Goal: Task Accomplishment & Management: Manage account settings

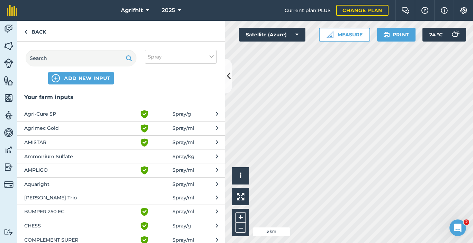
scroll to position [114, 0]
click at [37, 33] on link "Back" at bounding box center [35, 31] width 36 height 20
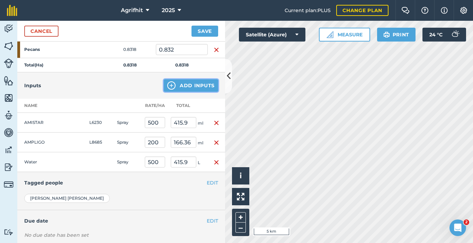
click at [187, 88] on button "Add Inputs" at bounding box center [191, 85] width 54 height 12
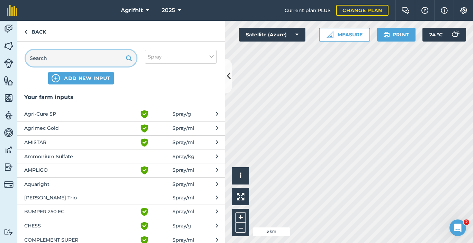
click at [69, 61] on input "text" at bounding box center [81, 58] width 111 height 17
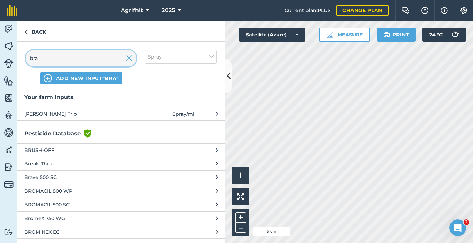
type input "bra"
click at [56, 112] on span "Brandt Smart Trio" at bounding box center [80, 114] width 113 height 8
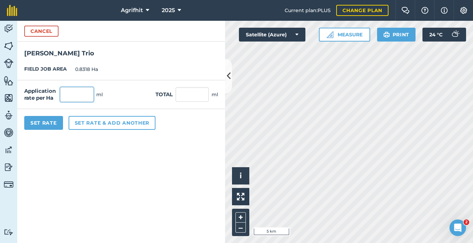
click at [76, 93] on input "text" at bounding box center [76, 94] width 33 height 15
type input "500"
type input "415.9"
click at [43, 126] on button "Set Rate" at bounding box center [43, 123] width 39 height 14
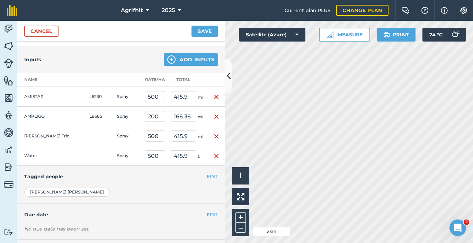
scroll to position [173, 0]
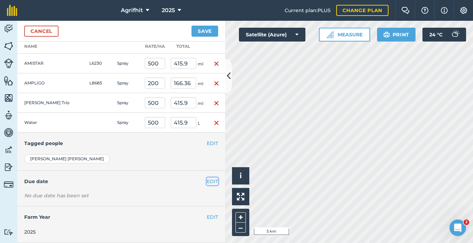
click at [207, 182] on button "EDIT" at bounding box center [212, 182] width 11 height 8
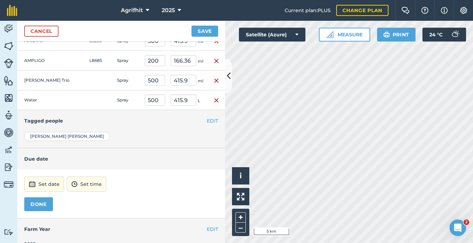
scroll to position [208, 0]
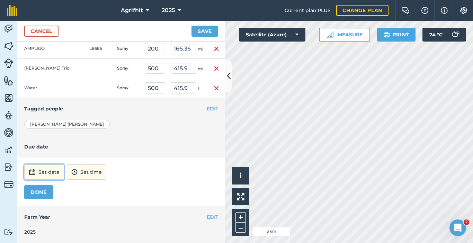
click at [47, 172] on button "Set date" at bounding box center [44, 171] width 40 height 15
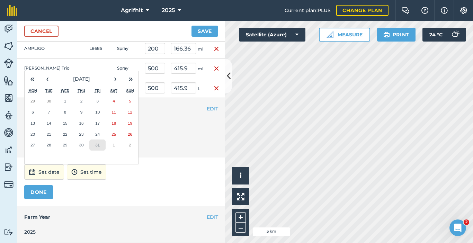
click at [98, 143] on abbr "31" at bounding box center [97, 145] width 4 height 4
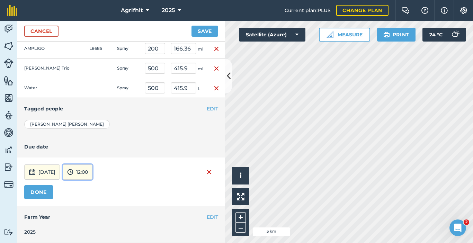
click at [92, 176] on button "12:00" at bounding box center [78, 171] width 30 height 15
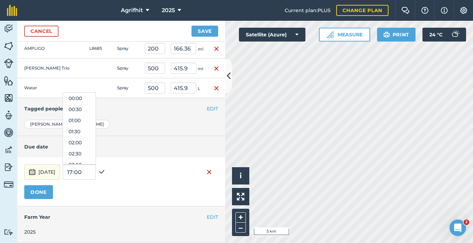
scroll to position [233, 0]
click at [60, 166] on button "31st Oct 2025" at bounding box center [42, 171] width 36 height 15
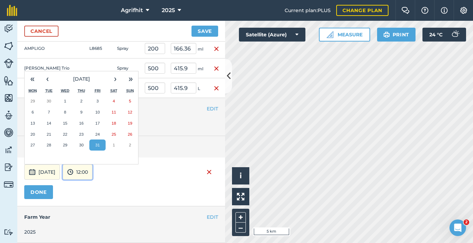
click at [84, 177] on button "12:00" at bounding box center [78, 171] width 30 height 15
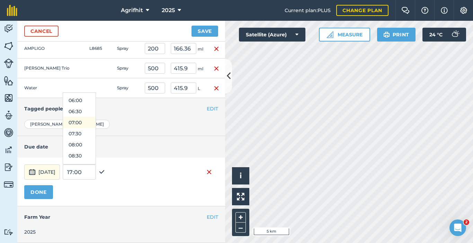
scroll to position [173, 0]
click at [92, 103] on button "08:00" at bounding box center [79, 102] width 33 height 11
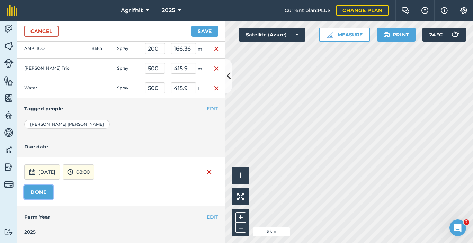
click at [45, 189] on button "DONE" at bounding box center [38, 192] width 29 height 14
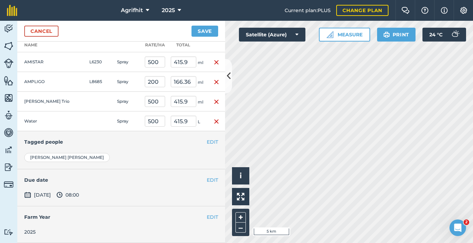
scroll to position [175, 0]
click at [207, 30] on button "Save" at bounding box center [204, 31] width 27 height 11
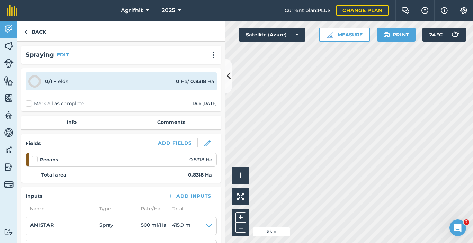
scroll to position [69, 0]
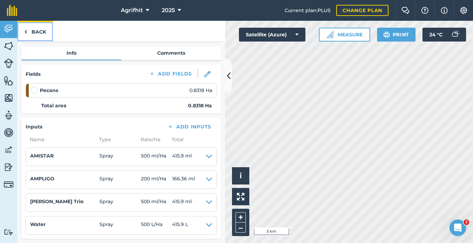
click at [40, 30] on link "Back" at bounding box center [35, 31] width 36 height 20
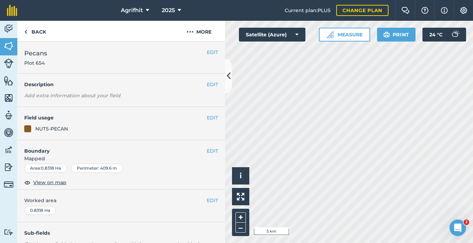
scroll to position [130, 0]
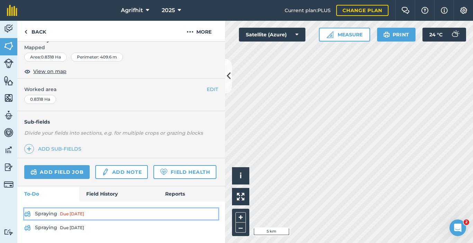
click at [52, 215] on link "Spraying Due today" at bounding box center [121, 213] width 194 height 11
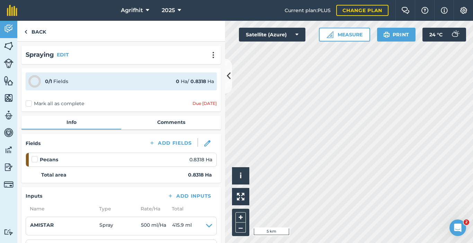
click at [27, 102] on label "Mark all as complete" at bounding box center [55, 103] width 58 height 7
click at [27, 102] on input "Mark all as complete" at bounding box center [28, 102] width 4 height 4
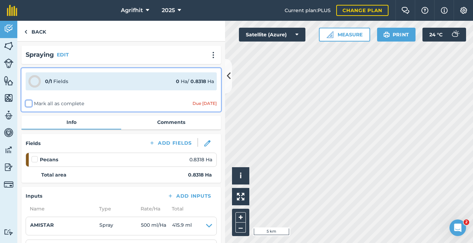
checkbox input "false"
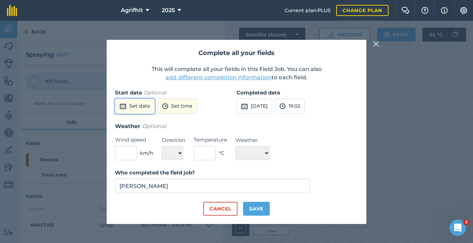
click at [142, 106] on button "Set date" at bounding box center [135, 106] width 40 height 15
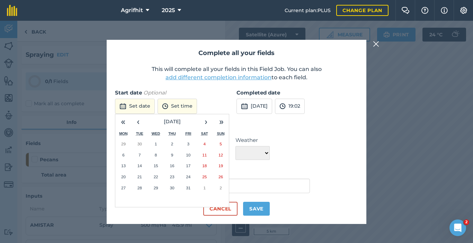
click at [186, 155] on abbr "10" at bounding box center [188, 155] width 4 height 4
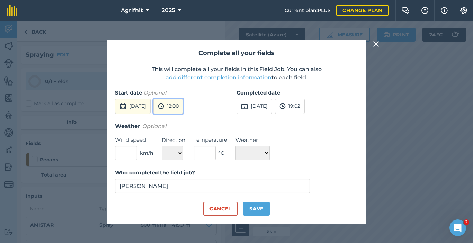
click at [183, 106] on button "12:00" at bounding box center [168, 106] width 30 height 15
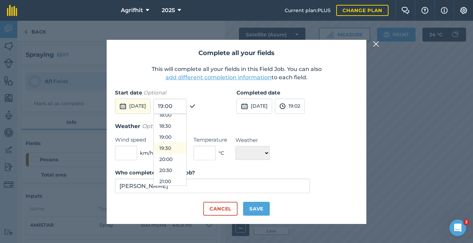
scroll to position [406, 0]
click at [186, 135] on button "19:00" at bounding box center [170, 134] width 33 height 11
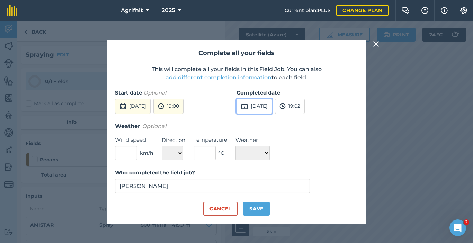
click at [266, 109] on button "[DATE]" at bounding box center [254, 106] width 36 height 15
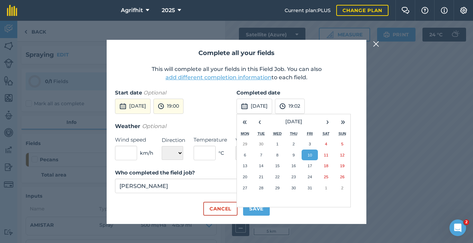
click at [324, 95] on label "Completed date" at bounding box center [296, 93] width 121 height 8
click at [304, 107] on button "19:02" at bounding box center [290, 106] width 30 height 15
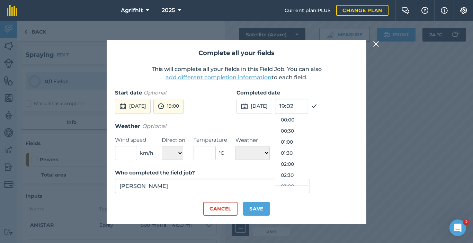
scroll to position [399, 0]
click at [183, 106] on button "19:00" at bounding box center [168, 106] width 30 height 15
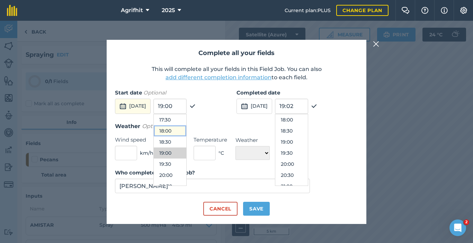
click at [186, 131] on button "18:00" at bounding box center [170, 130] width 33 height 11
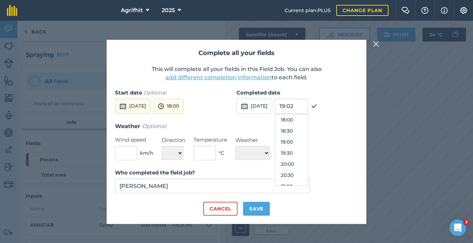
drag, startPoint x: 260, startPoint y: 121, endPoint x: 162, endPoint y: 149, distance: 101.9
click at [259, 121] on div "Completed date 10th Oct 2025 19:02 00:00 00:30 01:00 01:30 02:00 02:30 03:00 03…" at bounding box center [296, 105] width 121 height 33
click at [134, 153] on input "text" at bounding box center [126, 153] width 22 height 15
type input "1"
click at [181, 155] on select "N NE E SE S SW W NW" at bounding box center [172, 153] width 21 height 14
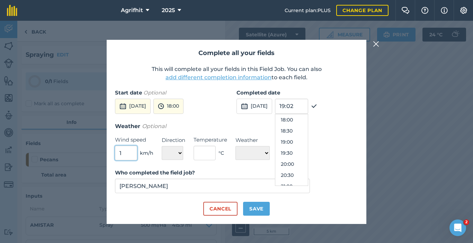
click at [128, 155] on input "1" at bounding box center [126, 153] width 22 height 15
click at [199, 151] on input "text" at bounding box center [204, 153] width 22 height 15
type input "19"
click at [267, 152] on select "☀️ Sunny 🌧 Rainy ⛅️ Cloudy 🌨 Snow ❄️ Icy" at bounding box center [252, 153] width 34 height 14
select select "Cloudy"
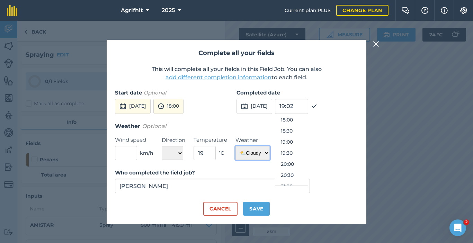
click at [235, 146] on select "☀️ Sunny 🌧 Rainy ⛅️ Cloudy 🌨 Snow ❄️ Icy" at bounding box center [252, 153] width 34 height 14
click at [256, 207] on button "Save" at bounding box center [256, 209] width 27 height 14
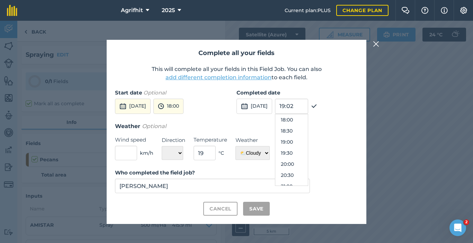
checkbox input "true"
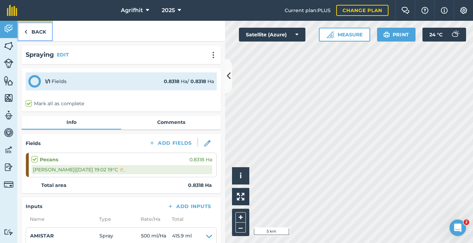
click at [39, 32] on link "Back" at bounding box center [35, 31] width 36 height 20
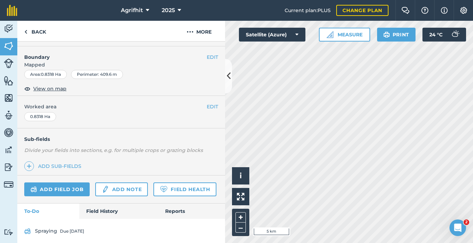
scroll to position [104, 0]
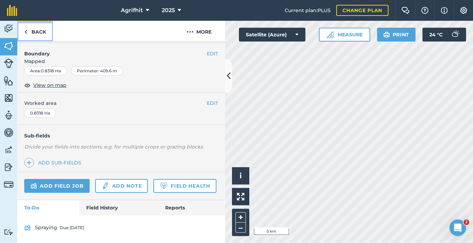
click at [37, 31] on link "Back" at bounding box center [35, 31] width 36 height 20
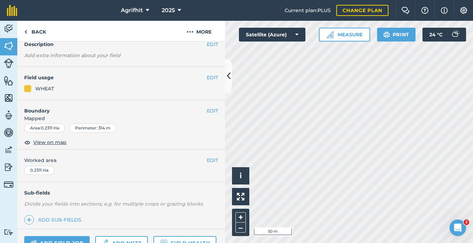
scroll to position [122, 0]
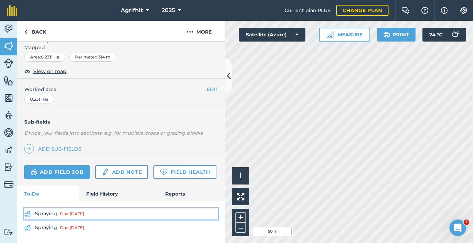
click at [50, 213] on link "Spraying Due 4 days ago" at bounding box center [121, 213] width 194 height 11
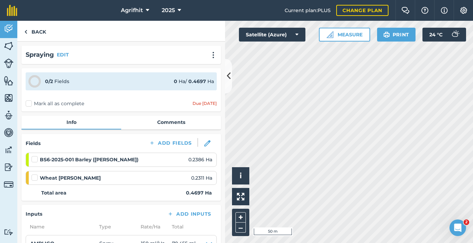
click at [35, 156] on label at bounding box center [35, 156] width 8 height 0
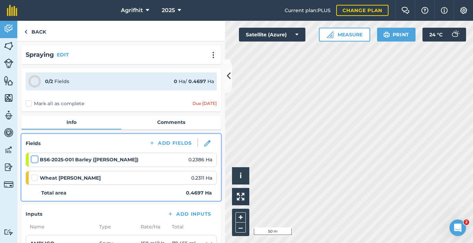
click at [35, 159] on input "checkbox" at bounding box center [33, 158] width 4 height 4
checkbox input "false"
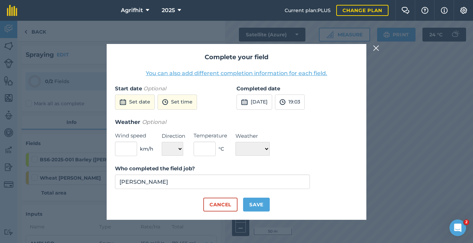
click at [373, 48] on img at bounding box center [376, 48] width 6 height 8
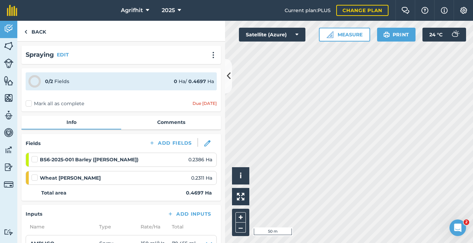
click at [28, 103] on label "Mark all as complete" at bounding box center [55, 103] width 58 height 7
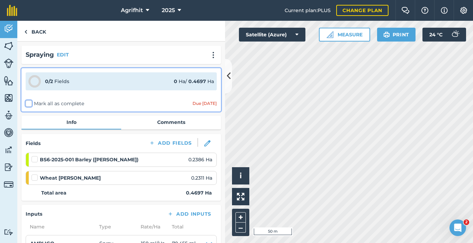
click at [28, 103] on input "Mark all as complete" at bounding box center [28, 102] width 4 height 4
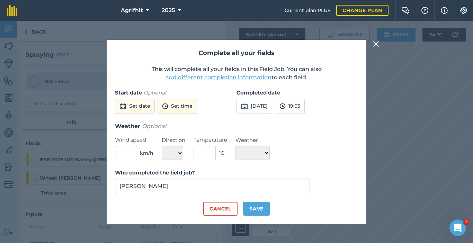
click at [375, 45] on img at bounding box center [376, 44] width 6 height 8
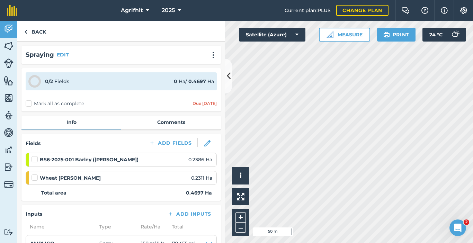
click at [28, 107] on label "Mark all as complete" at bounding box center [55, 103] width 58 height 7
click at [28, 104] on input "Mark all as complete" at bounding box center [28, 102] width 4 height 4
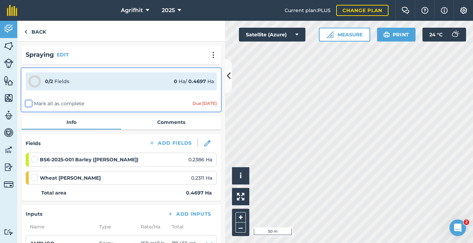
checkbox input "false"
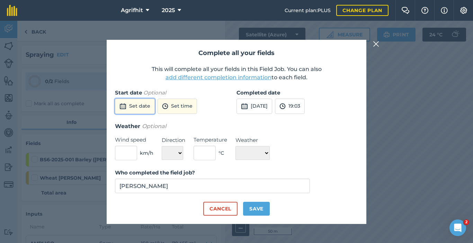
click at [146, 108] on button "Set date" at bounding box center [135, 106] width 40 height 15
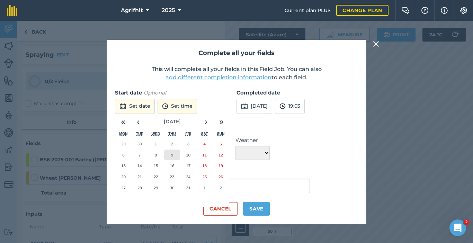
click at [169, 153] on button "9" at bounding box center [172, 154] width 16 height 11
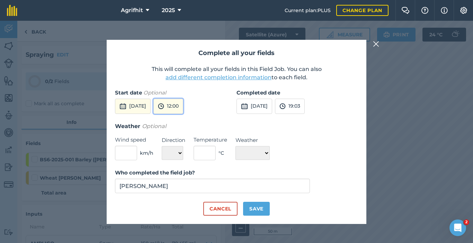
click at [181, 106] on button "12:00" at bounding box center [168, 106] width 30 height 15
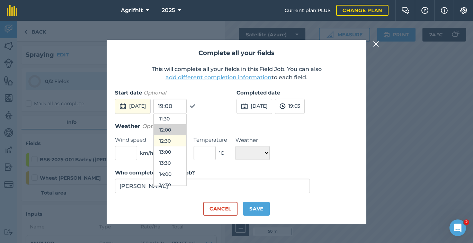
scroll to position [267, 0]
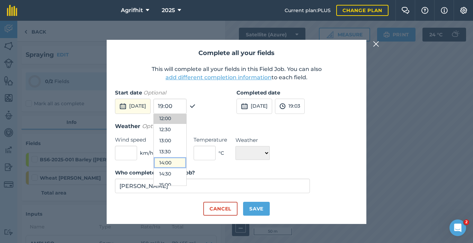
click at [183, 164] on button "14:00" at bounding box center [170, 162] width 33 height 11
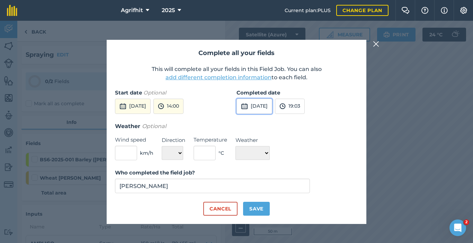
click at [272, 103] on button "[DATE]" at bounding box center [254, 106] width 36 height 15
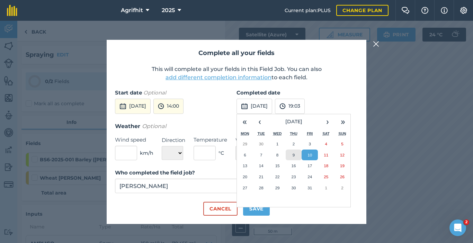
click at [290, 154] on button "9" at bounding box center [293, 154] width 16 height 11
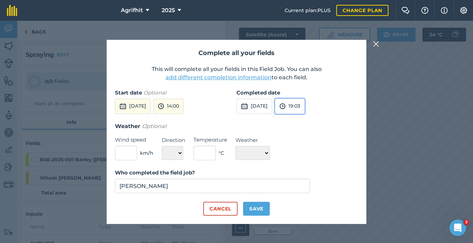
click at [303, 108] on button "19:03" at bounding box center [290, 106] width 30 height 15
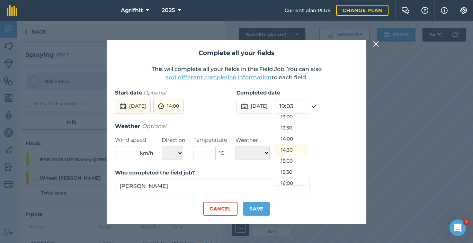
scroll to position [287, 0]
click at [299, 162] on button "15:00" at bounding box center [291, 164] width 33 height 11
click at [135, 151] on input "text" at bounding box center [126, 153] width 22 height 15
type input "1"
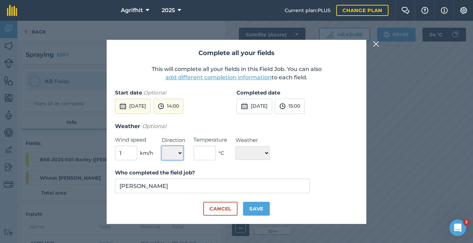
click at [180, 153] on select "N NE E SE S SW W NW" at bounding box center [172, 153] width 21 height 14
select select "NE"
click at [162, 146] on select "N NE E SE S SW W NW" at bounding box center [172, 153] width 21 height 14
click at [204, 151] on input "text" at bounding box center [204, 153] width 22 height 15
type input "24"
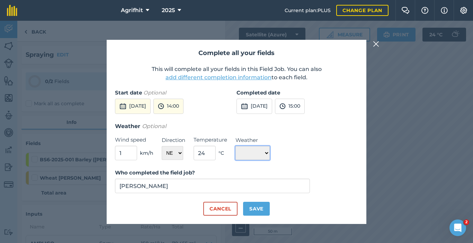
click at [270, 153] on select "☀️ Sunny 🌧 Rainy ⛅️ Cloudy 🌨 Snow ❄️ Icy" at bounding box center [252, 153] width 34 height 14
select select "Sunny"
click at [235, 146] on select "☀️ Sunny 🌧 Rainy ⛅️ Cloudy 🌨 Snow ❄️ Icy" at bounding box center [252, 153] width 34 height 14
click at [258, 210] on button "Save" at bounding box center [256, 209] width 27 height 14
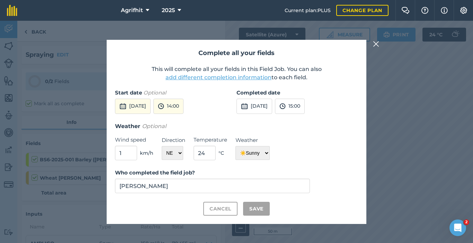
checkbox input "true"
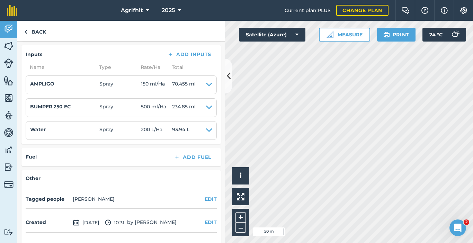
scroll to position [202, 0]
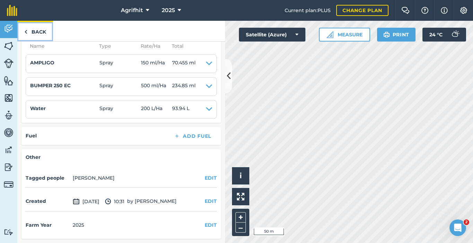
click at [38, 31] on link "Back" at bounding box center [35, 31] width 36 height 20
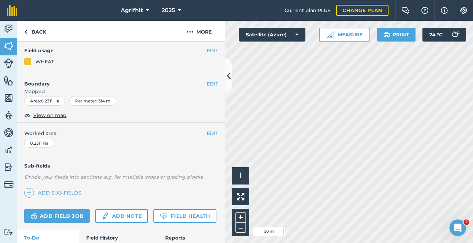
scroll to position [108, 0]
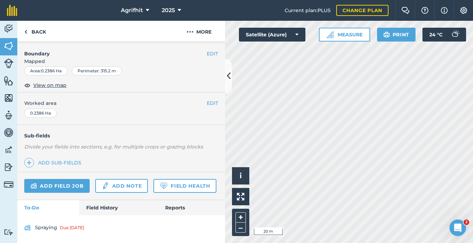
scroll to position [108, 0]
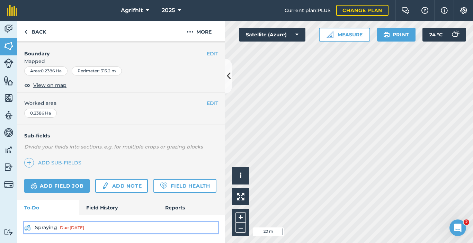
click at [80, 229] on div "Due [DATE]" at bounding box center [72, 228] width 24 height 6
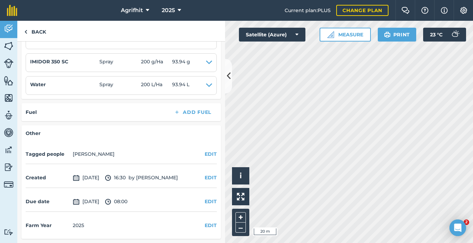
scroll to position [20, 0]
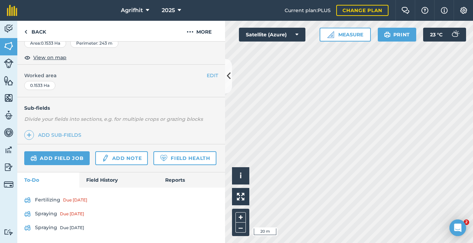
scroll to position [144, 0]
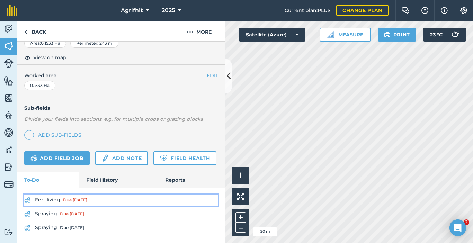
click at [61, 200] on link "Fertilizing Due [DATE]" at bounding box center [121, 199] width 194 height 11
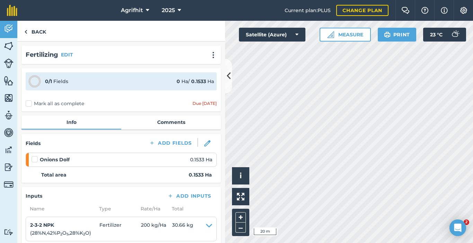
click at [34, 156] on label at bounding box center [35, 156] width 8 height 0
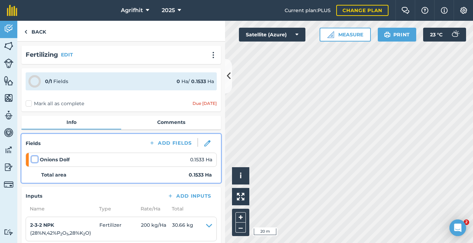
click at [34, 160] on input "checkbox" at bounding box center [33, 158] width 4 height 4
checkbox input "false"
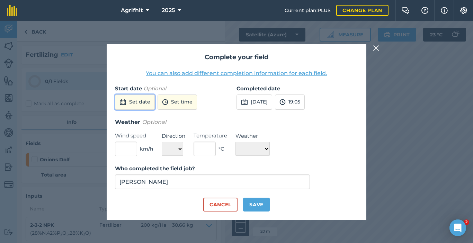
click at [143, 101] on button "Set date" at bounding box center [135, 101] width 40 height 15
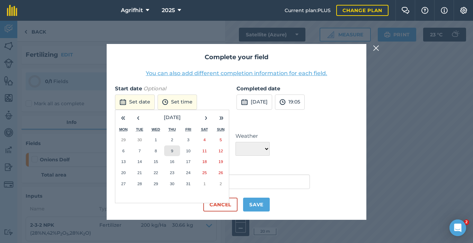
click at [172, 152] on abbr "9" at bounding box center [172, 150] width 2 height 4
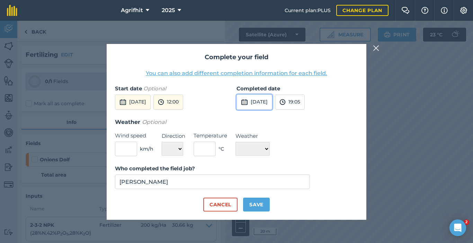
click at [268, 98] on button "[DATE]" at bounding box center [254, 101] width 36 height 15
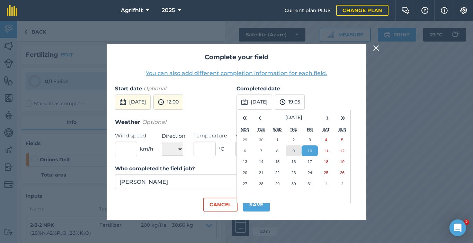
click at [290, 150] on button "9" at bounding box center [293, 150] width 16 height 11
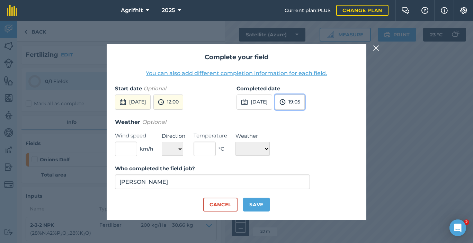
click at [304, 102] on button "19:05" at bounding box center [290, 101] width 30 height 15
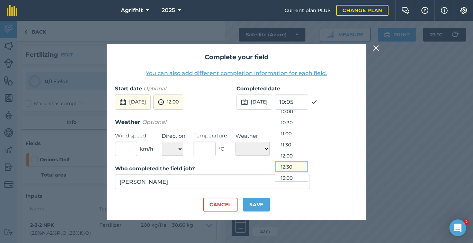
click at [305, 167] on button "12:30" at bounding box center [291, 166] width 33 height 11
click at [134, 151] on input "text" at bounding box center [126, 149] width 22 height 15
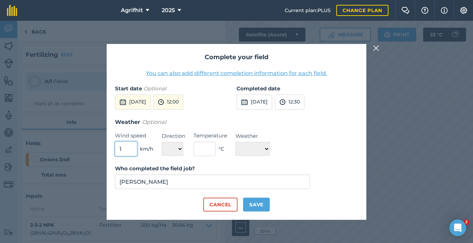
type input "1"
click at [177, 151] on select "N NE E SE S SW W NW" at bounding box center [172, 149] width 21 height 14
select select "NE"
click at [162, 142] on select "N NE E SE S SW W NW" at bounding box center [172, 149] width 21 height 14
click at [204, 148] on input "text" at bounding box center [204, 149] width 22 height 15
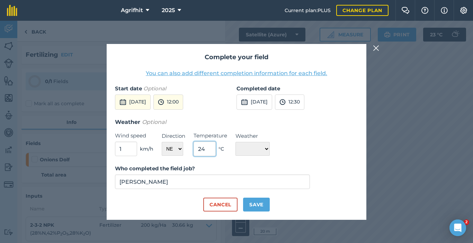
type input "24"
drag, startPoint x: 270, startPoint y: 151, endPoint x: 264, endPoint y: 151, distance: 6.2
click at [270, 151] on select "☀️ Sunny 🌧 Rainy ⛅️ Cloudy 🌨 Snow ❄️ Icy" at bounding box center [252, 149] width 34 height 14
select select "Sunny"
click at [235, 142] on select "☀️ Sunny 🌧 Rainy ⛅️ Cloudy 🌨 Snow ❄️ Icy" at bounding box center [252, 149] width 34 height 14
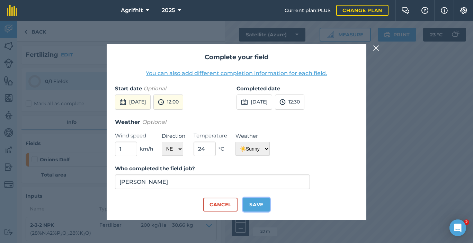
click at [252, 204] on button "Save" at bounding box center [256, 205] width 27 height 14
checkbox input "true"
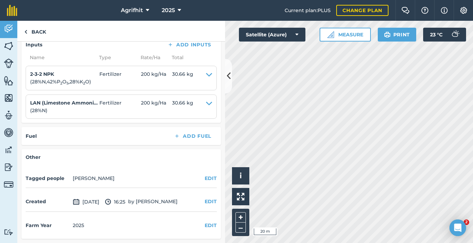
scroll to position [0, 0]
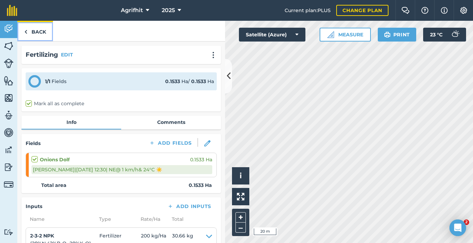
click at [41, 37] on link "Back" at bounding box center [35, 31] width 36 height 20
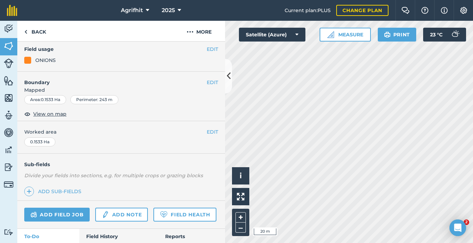
scroll to position [130, 0]
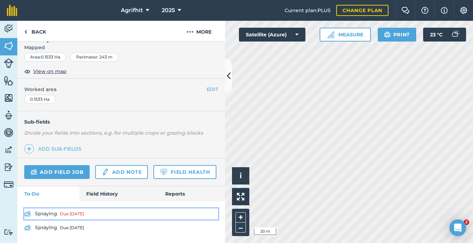
click at [80, 214] on div "Due [DATE]" at bounding box center [72, 214] width 24 height 6
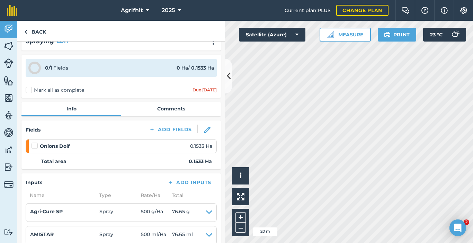
scroll to position [35, 0]
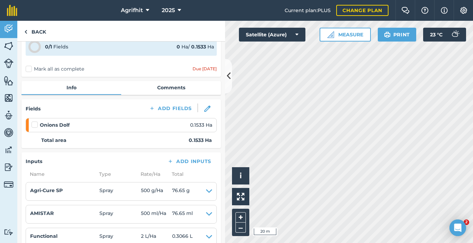
click at [35, 121] on label at bounding box center [35, 121] width 8 height 0
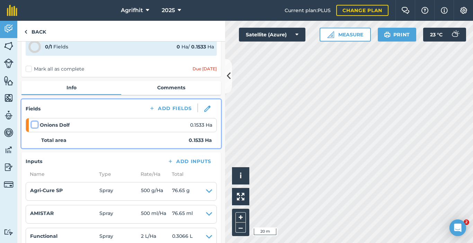
click at [35, 126] on input "checkbox" at bounding box center [33, 123] width 4 height 4
checkbox input "false"
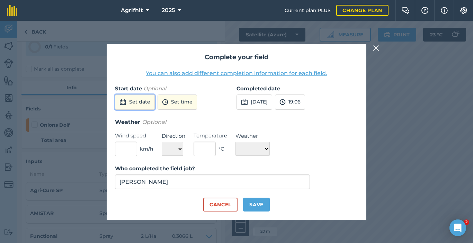
click at [148, 107] on button "Set date" at bounding box center [135, 101] width 40 height 15
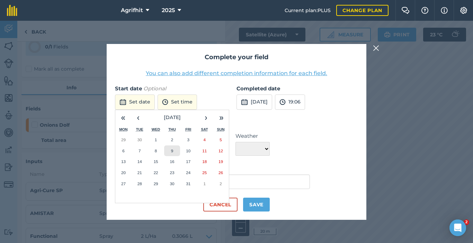
drag, startPoint x: 175, startPoint y: 152, endPoint x: 181, endPoint y: 129, distance: 23.3
click at [175, 151] on button "9" at bounding box center [172, 150] width 16 height 11
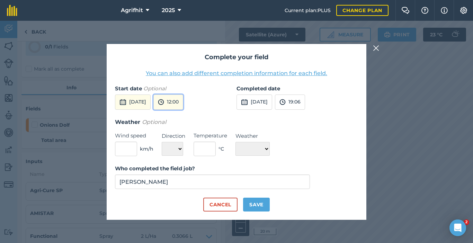
click at [183, 104] on button "12:00" at bounding box center [168, 101] width 30 height 15
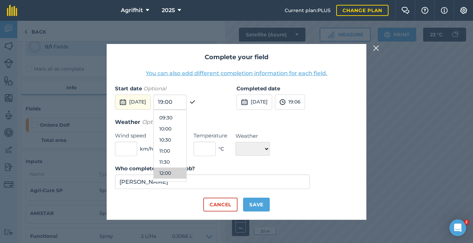
scroll to position [198, 0]
drag, startPoint x: 186, startPoint y: 139, endPoint x: 230, endPoint y: 120, distance: 47.9
click at [186, 139] on button "10:00" at bounding box center [170, 139] width 33 height 11
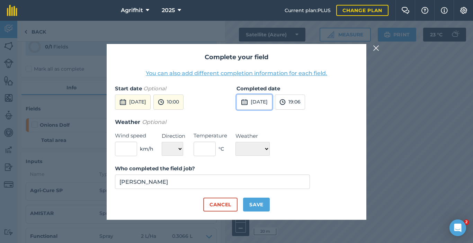
click at [270, 105] on button "[DATE]" at bounding box center [254, 101] width 36 height 15
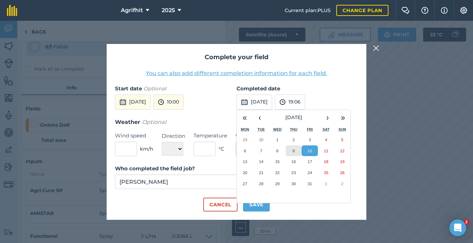
drag, startPoint x: 290, startPoint y: 150, endPoint x: 308, endPoint y: 120, distance: 34.6
click at [290, 150] on button "9" at bounding box center [293, 150] width 16 height 11
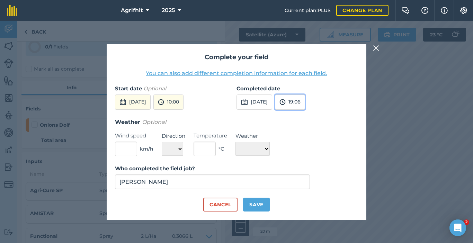
click at [305, 102] on button "19:06" at bounding box center [290, 101] width 30 height 15
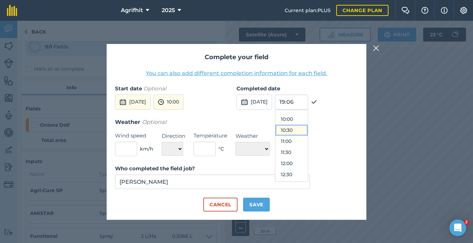
click at [301, 132] on button "10:30" at bounding box center [291, 130] width 33 height 11
click at [126, 152] on input "text" at bounding box center [126, 149] width 22 height 15
type input "1"
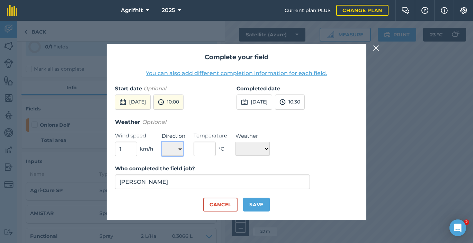
click at [181, 149] on select "N NE E SE S SW W NW" at bounding box center [172, 149] width 21 height 14
select select "NE"
click at [162, 142] on select "N NE E SE S SW W NW" at bounding box center [172, 149] width 21 height 14
click at [206, 157] on form "Start date Optional [DATE] 10:00 Completed date [DATE] 10:30 Weather Optional W…" at bounding box center [236, 147] width 243 height 127
click at [207, 153] on input "text" at bounding box center [204, 149] width 22 height 15
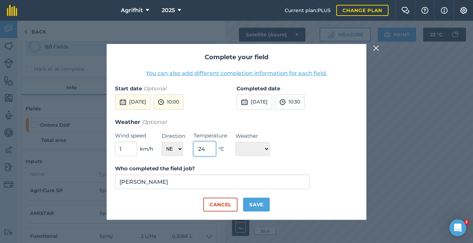
type input "24"
click at [270, 151] on select "☀️ Sunny 🌧 Rainy ⛅️ Cloudy 🌨 Snow ❄️ Icy" at bounding box center [252, 149] width 34 height 14
select select "Sunny"
click at [235, 142] on select "☀️ Sunny 🌧 Rainy ⛅️ Cloudy 🌨 Snow ❄️ Icy" at bounding box center [252, 149] width 34 height 14
drag, startPoint x: 252, startPoint y: 206, endPoint x: 245, endPoint y: 205, distance: 6.6
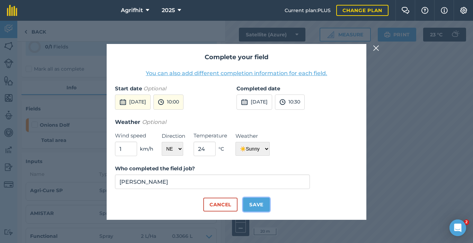
click at [252, 205] on button "Save" at bounding box center [256, 205] width 27 height 14
checkbox input "true"
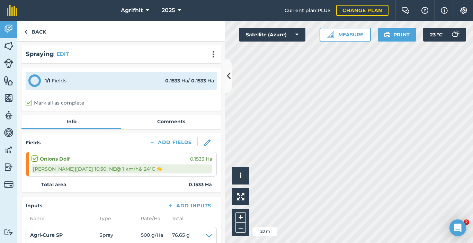
scroll to position [0, 0]
click at [36, 29] on link "Back" at bounding box center [35, 31] width 36 height 20
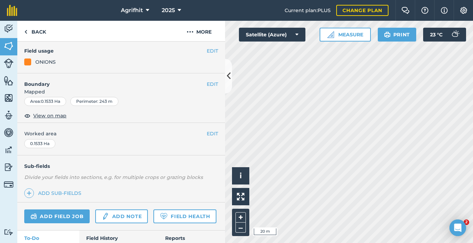
scroll to position [117, 0]
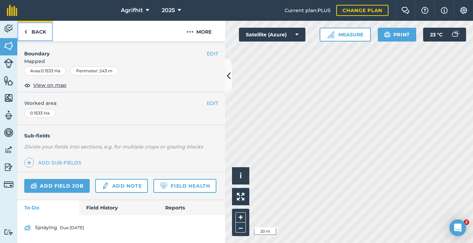
click at [36, 35] on link "Back" at bounding box center [35, 31] width 36 height 20
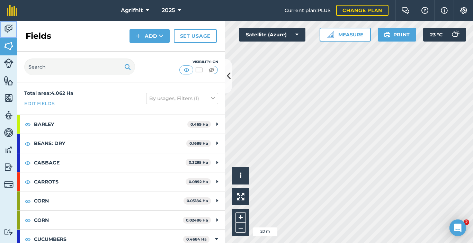
click at [11, 28] on img at bounding box center [9, 29] width 10 height 10
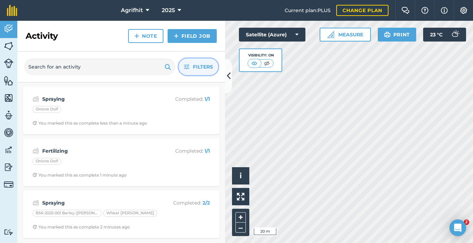
click at [193, 67] on span "Filters" at bounding box center [203, 67] width 20 height 8
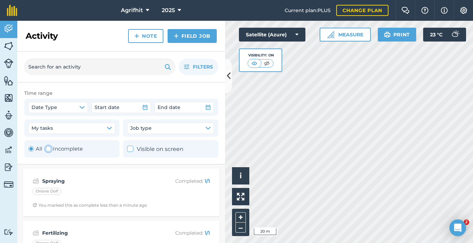
click at [46, 149] on div "Toggle Activity" at bounding box center [49, 149] width 6 height 6
radio input "false"
radio input "true"
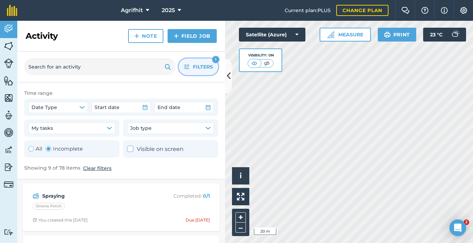
click at [204, 70] on span "Filters" at bounding box center [203, 67] width 20 height 8
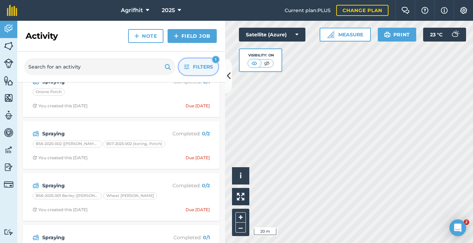
scroll to position [35, 0]
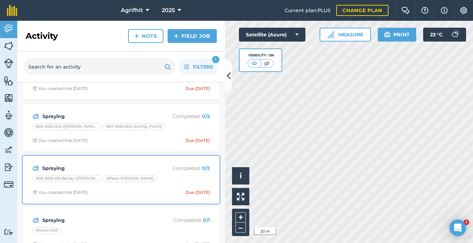
click at [173, 189] on div "Spraying Completed : 0 / 2 BS6-2025-001 Barley ([PERSON_NAME]) Wheat [PERSON_NA…" at bounding box center [121, 179] width 188 height 39
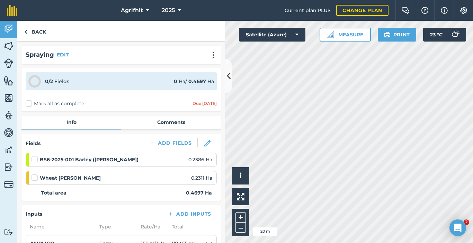
click at [35, 156] on label at bounding box center [35, 156] width 8 height 0
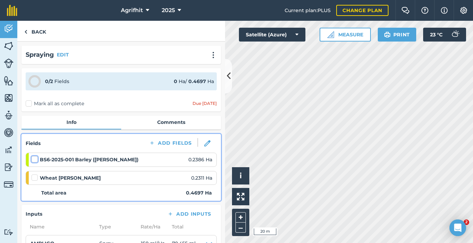
click at [35, 158] on input "checkbox" at bounding box center [33, 158] width 4 height 4
checkbox input "false"
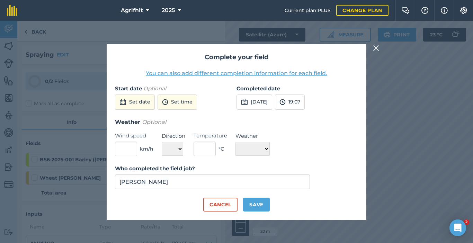
click at [30, 104] on div "Complete your field You can also add different completion information for each …" at bounding box center [236, 132] width 473 height 222
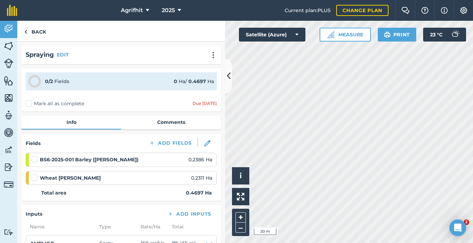
click at [28, 103] on label "Mark all as complete" at bounding box center [55, 103] width 58 height 7
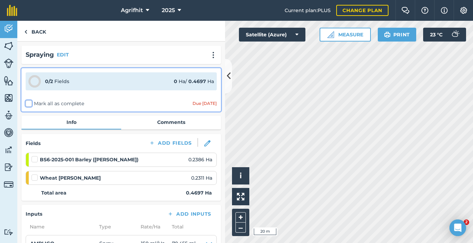
click at [28, 103] on input "Mark all as complete" at bounding box center [28, 102] width 4 height 4
checkbox input "false"
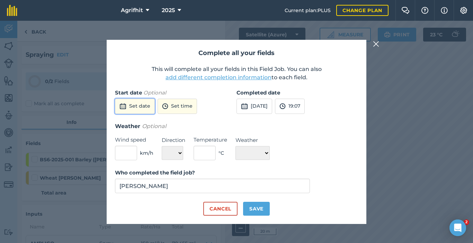
click at [145, 106] on button "Set date" at bounding box center [135, 106] width 40 height 15
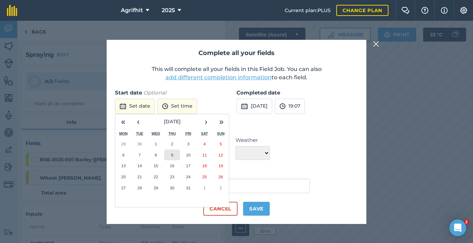
click at [168, 155] on button "9" at bounding box center [172, 154] width 16 height 11
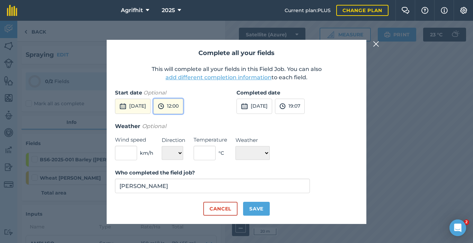
click at [180, 102] on button "12:00" at bounding box center [168, 106] width 30 height 15
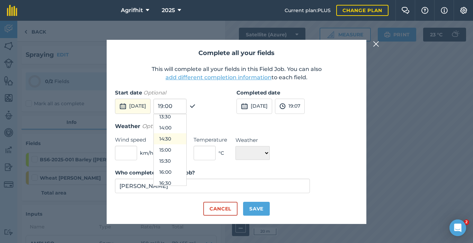
scroll to position [302, 0]
click at [184, 128] on button "14:00" at bounding box center [170, 127] width 33 height 11
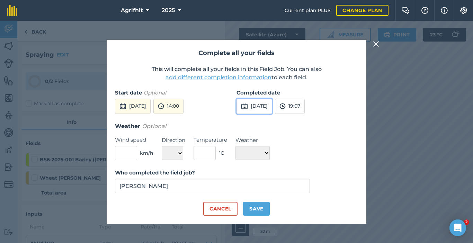
click at [269, 104] on button "[DATE]" at bounding box center [254, 106] width 36 height 15
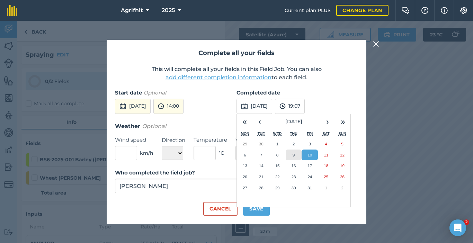
click at [289, 153] on button "9" at bounding box center [293, 154] width 16 height 11
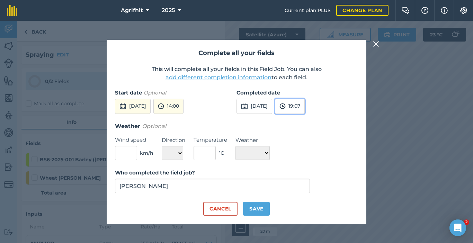
click at [303, 106] on button "19:07" at bounding box center [290, 106] width 30 height 15
click at [305, 124] on button "15:00" at bounding box center [291, 122] width 33 height 11
click at [135, 155] on input "text" at bounding box center [126, 153] width 22 height 15
type input "1"
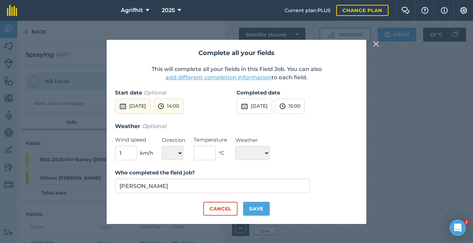
click at [182, 155] on div "Direction N NE E SE S SW W [GEOGRAPHIC_DATA]" at bounding box center [174, 148] width 24 height 24
drag, startPoint x: 179, startPoint y: 152, endPoint x: 178, endPoint y: 157, distance: 5.4
click at [179, 152] on select "N NE E SE S SW W NW" at bounding box center [172, 153] width 21 height 14
select select "NE"
click at [162, 146] on select "N NE E SE S SW W NW" at bounding box center [172, 153] width 21 height 14
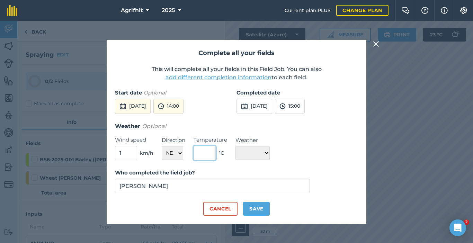
click at [213, 155] on input "text" at bounding box center [204, 153] width 22 height 15
type input "24"
click at [270, 153] on select "☀️ Sunny 🌧 Rainy ⛅️ Cloudy 🌨 Snow ❄️ Icy" at bounding box center [252, 153] width 34 height 14
select select "Sunny"
click at [235, 146] on select "☀️ Sunny 🌧 Rainy ⛅️ Cloudy 🌨 Snow ❄️ Icy" at bounding box center [252, 153] width 34 height 14
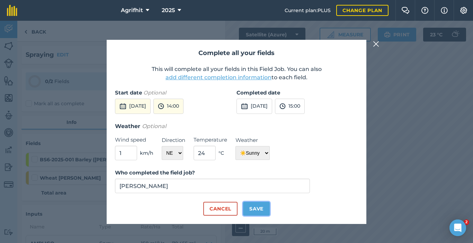
click at [257, 209] on button "Save" at bounding box center [256, 209] width 27 height 14
checkbox input "true"
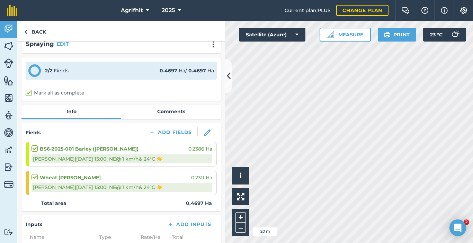
scroll to position [0, 0]
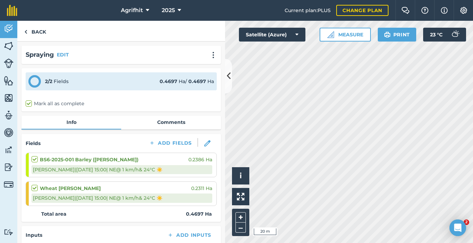
click at [203, 57] on div "Spraying EDIT" at bounding box center [121, 55] width 191 height 10
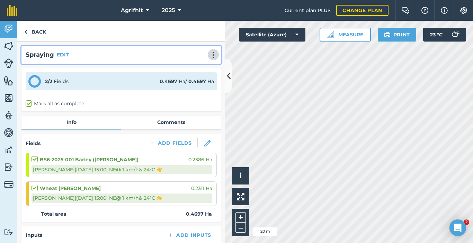
click at [209, 56] on img at bounding box center [213, 55] width 8 height 7
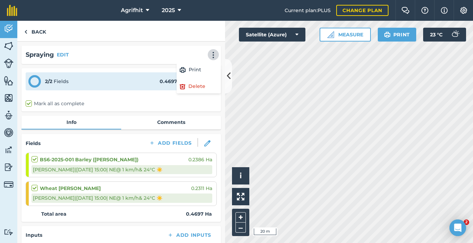
click at [125, 57] on div "Spraying EDIT Print Delete" at bounding box center [121, 55] width 191 height 10
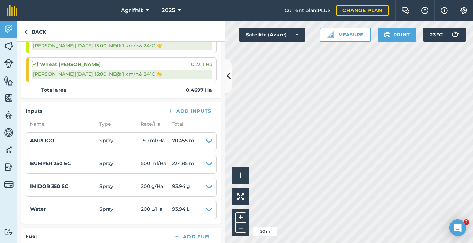
scroll to position [225, 0]
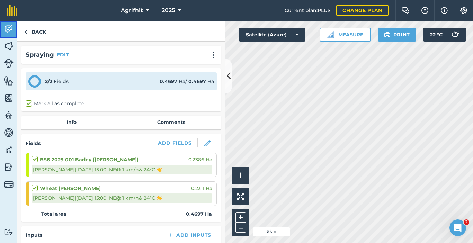
click at [9, 32] on img at bounding box center [9, 29] width 10 height 10
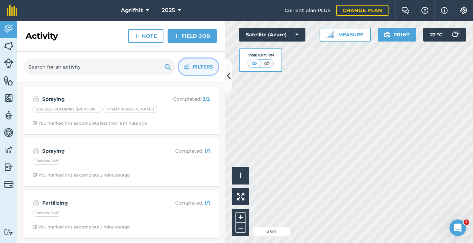
click at [193, 63] on span "Filters" at bounding box center [203, 67] width 20 height 8
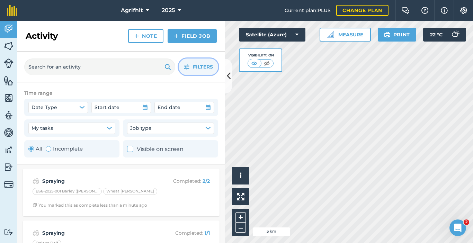
click at [45, 147] on div "All Incomplete" at bounding box center [55, 149] width 54 height 8
click at [49, 148] on div "Toggle Activity" at bounding box center [49, 149] width 6 height 6
radio input "false"
radio input "true"
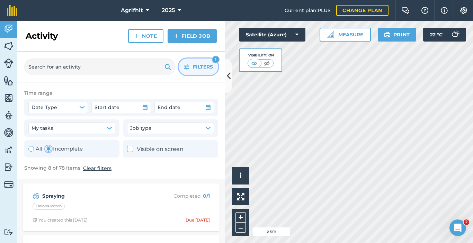
click at [199, 71] on button "Filters 1" at bounding box center [198, 66] width 39 height 17
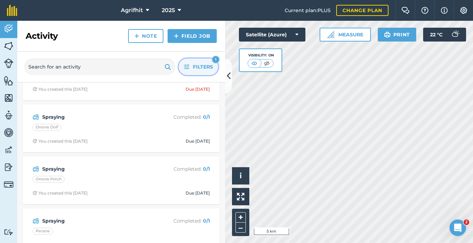
scroll to position [51, 0]
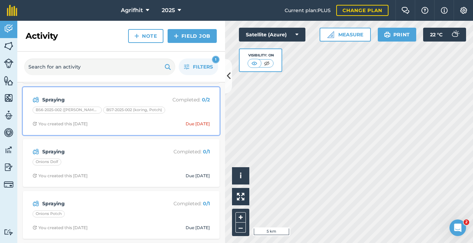
click at [113, 125] on span "You created this 22 days ago Due yesterday" at bounding box center [121, 124] width 177 height 6
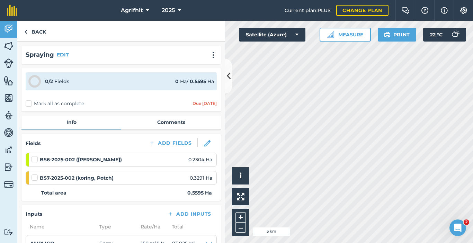
click at [31, 161] on li "BS6-2025-002 (Barley, Bennie) 0.2304 Ha" at bounding box center [121, 160] width 191 height 14
click at [33, 156] on label at bounding box center [35, 156] width 8 height 0
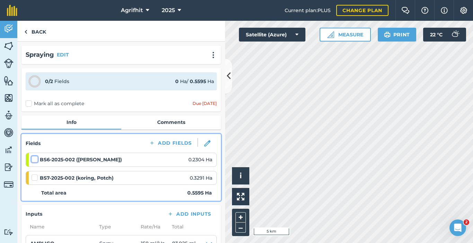
click at [33, 158] on input "checkbox" at bounding box center [33, 158] width 4 height 4
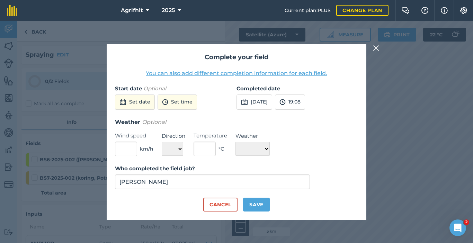
click at [370, 51] on div "Complete your field You can also add different completion information for each …" at bounding box center [236, 132] width 473 height 222
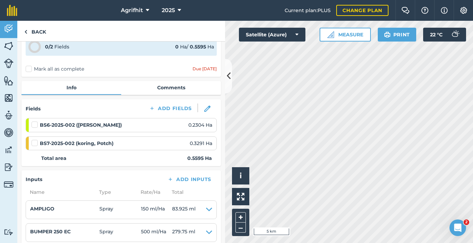
scroll to position [69, 0]
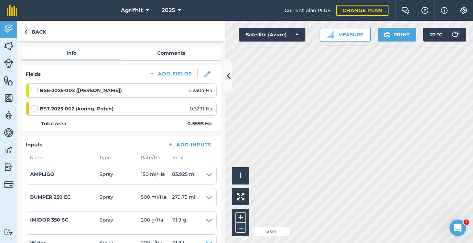
click at [33, 87] on label at bounding box center [35, 87] width 8 height 0
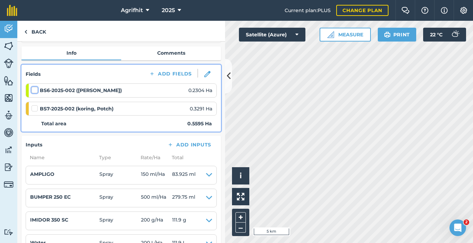
click at [33, 90] on input "checkbox" at bounding box center [33, 89] width 4 height 4
checkbox input "false"
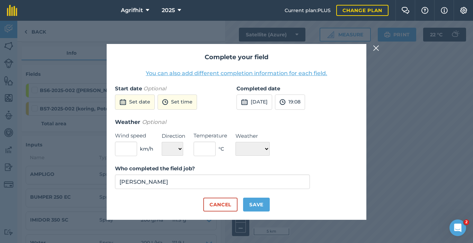
click at [377, 49] on img at bounding box center [376, 48] width 6 height 8
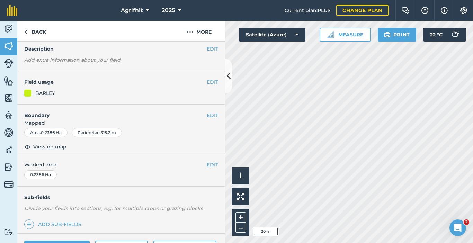
scroll to position [102, 0]
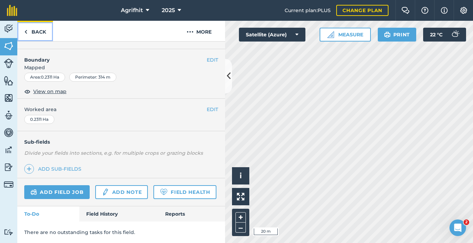
click at [41, 33] on link "Back" at bounding box center [35, 31] width 36 height 20
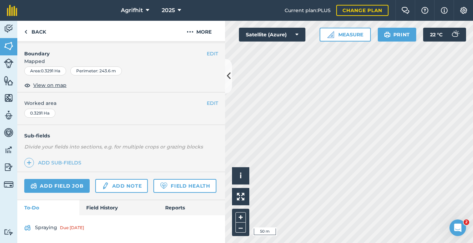
scroll to position [108, 0]
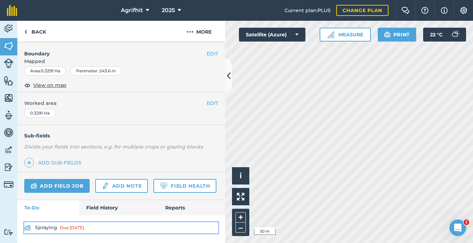
click at [47, 225] on link "Spraying Due [DATE]" at bounding box center [121, 227] width 194 height 11
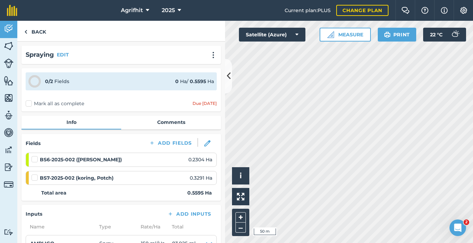
click at [34, 156] on label at bounding box center [35, 156] width 8 height 0
click at [34, 160] on input "checkbox" at bounding box center [33, 158] width 4 height 4
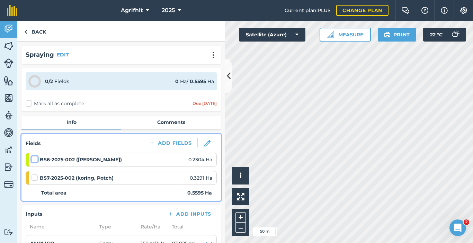
checkbox input "false"
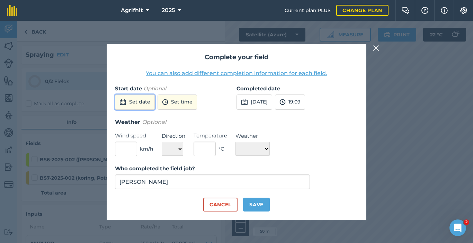
click at [151, 102] on button "Set date" at bounding box center [135, 101] width 40 height 15
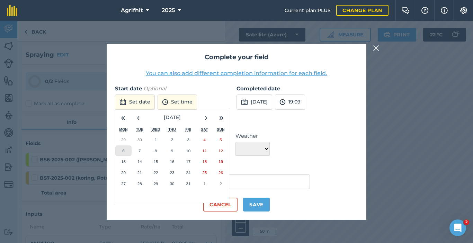
click at [125, 149] on button "6" at bounding box center [123, 150] width 16 height 11
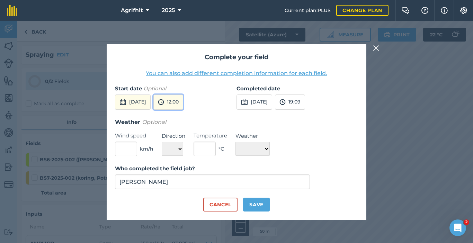
click at [183, 102] on button "12:00" at bounding box center [168, 101] width 30 height 15
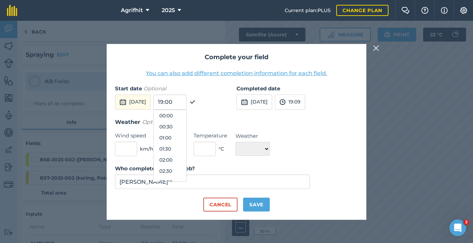
scroll to position [233, 0]
click at [180, 170] on button "13:00" at bounding box center [170, 170] width 33 height 11
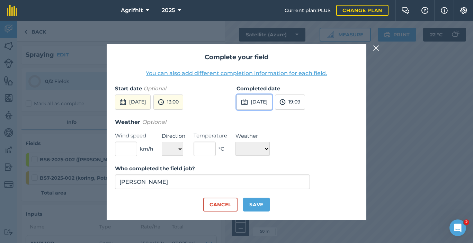
click at [271, 103] on button "[DATE]" at bounding box center [254, 101] width 36 height 15
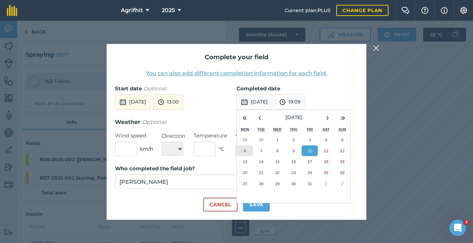
click at [247, 153] on button "6" at bounding box center [245, 150] width 16 height 11
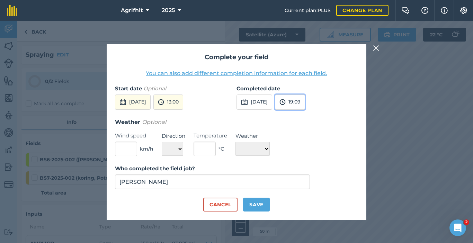
click at [305, 104] on button "19:09" at bounding box center [290, 101] width 30 height 15
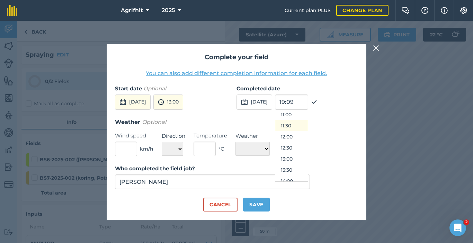
scroll to position [260, 0]
click at [301, 144] on button "13:00" at bounding box center [291, 143] width 33 height 11
click at [135, 148] on input "text" at bounding box center [126, 149] width 22 height 15
type input "2"
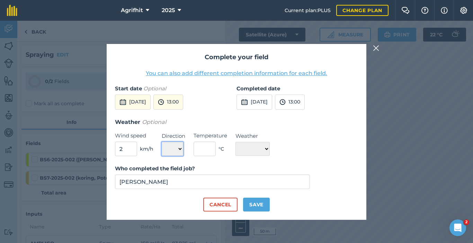
click at [180, 150] on select "N NE E SE S SW W NW" at bounding box center [172, 149] width 21 height 14
select select "NE"
click at [162, 142] on select "N NE E SE S SW W NW" at bounding box center [172, 149] width 21 height 14
click at [207, 149] on input "text" at bounding box center [204, 149] width 22 height 15
type input "21"
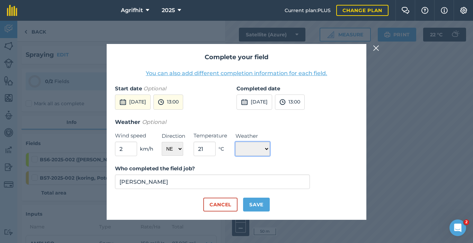
drag, startPoint x: 267, startPoint y: 150, endPoint x: 263, endPoint y: 152, distance: 3.7
click at [267, 150] on select "☀️ Sunny 🌧 Rainy ⛅️ Cloudy 🌨 Snow ❄️ Icy" at bounding box center [252, 149] width 34 height 14
select select "Sunny"
click at [235, 142] on select "☀️ Sunny 🌧 Rainy ⛅️ Cloudy 🌨 Snow ❄️ Icy" at bounding box center [252, 149] width 34 height 14
click at [258, 203] on button "Save" at bounding box center [256, 205] width 27 height 14
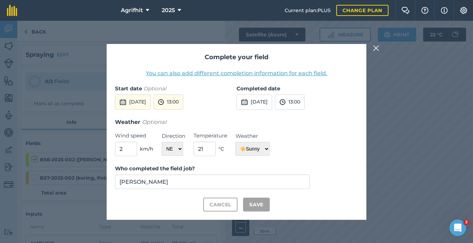
checkbox input "true"
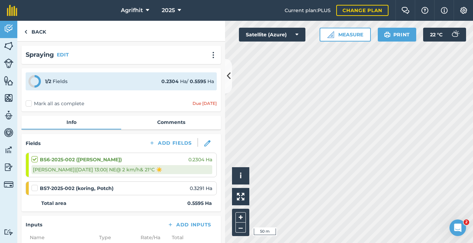
click at [33, 184] on label at bounding box center [35, 184] width 8 height 0
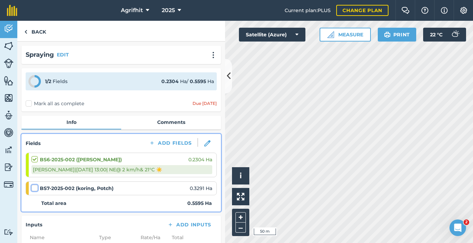
click at [33, 189] on input "checkbox" at bounding box center [33, 186] width 4 height 4
checkbox input "false"
select select "NE"
select select "Sunny"
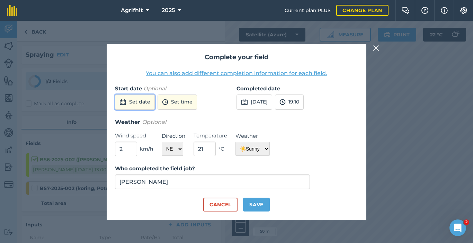
click at [146, 107] on button "Set date" at bounding box center [135, 101] width 40 height 15
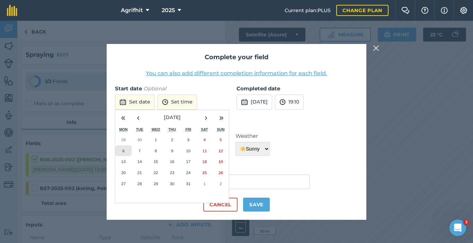
click at [123, 153] on button "6" at bounding box center [123, 150] width 16 height 11
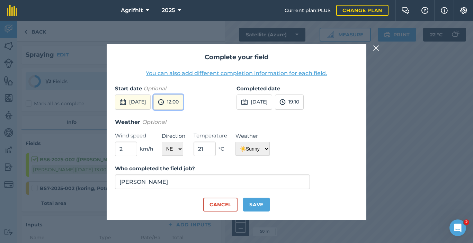
click at [181, 106] on button "12:00" at bounding box center [168, 101] width 30 height 15
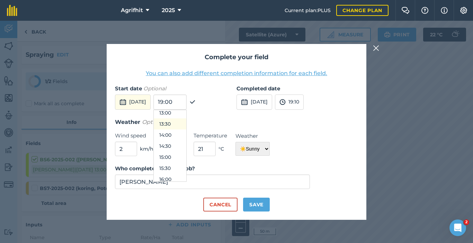
scroll to position [302, 0]
click at [184, 112] on button "13:30" at bounding box center [170, 112] width 33 height 11
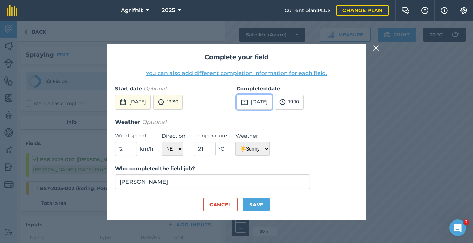
click at [272, 101] on button "[DATE]" at bounding box center [254, 101] width 36 height 15
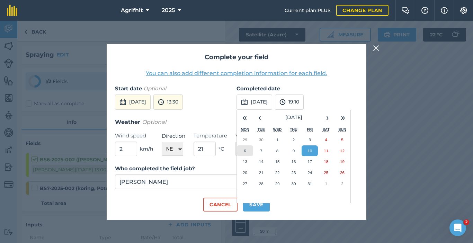
click at [244, 148] on button "6" at bounding box center [245, 150] width 16 height 11
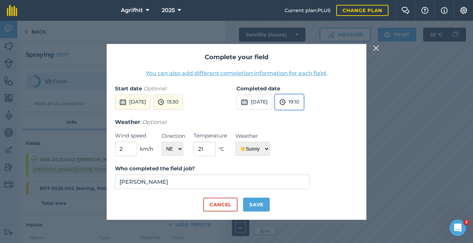
click at [285, 102] on img at bounding box center [282, 102] width 6 height 8
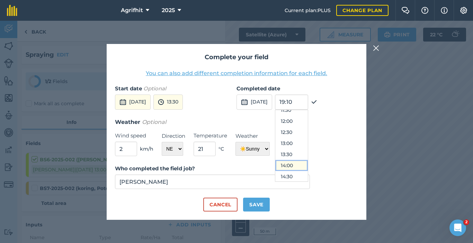
click at [304, 167] on button "14:00" at bounding box center [291, 165] width 33 height 11
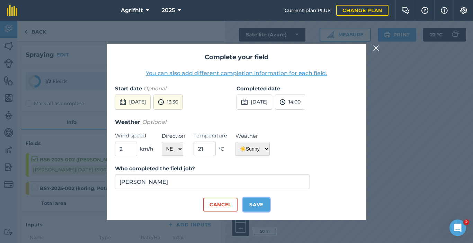
click at [258, 203] on button "Save" at bounding box center [256, 205] width 27 height 14
checkbox input "true"
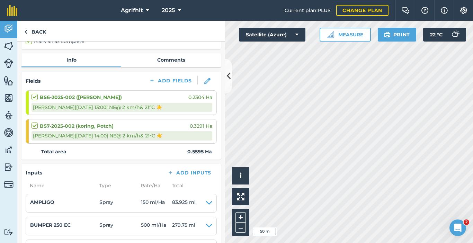
scroll to position [225, 0]
